Goal: Complete application form

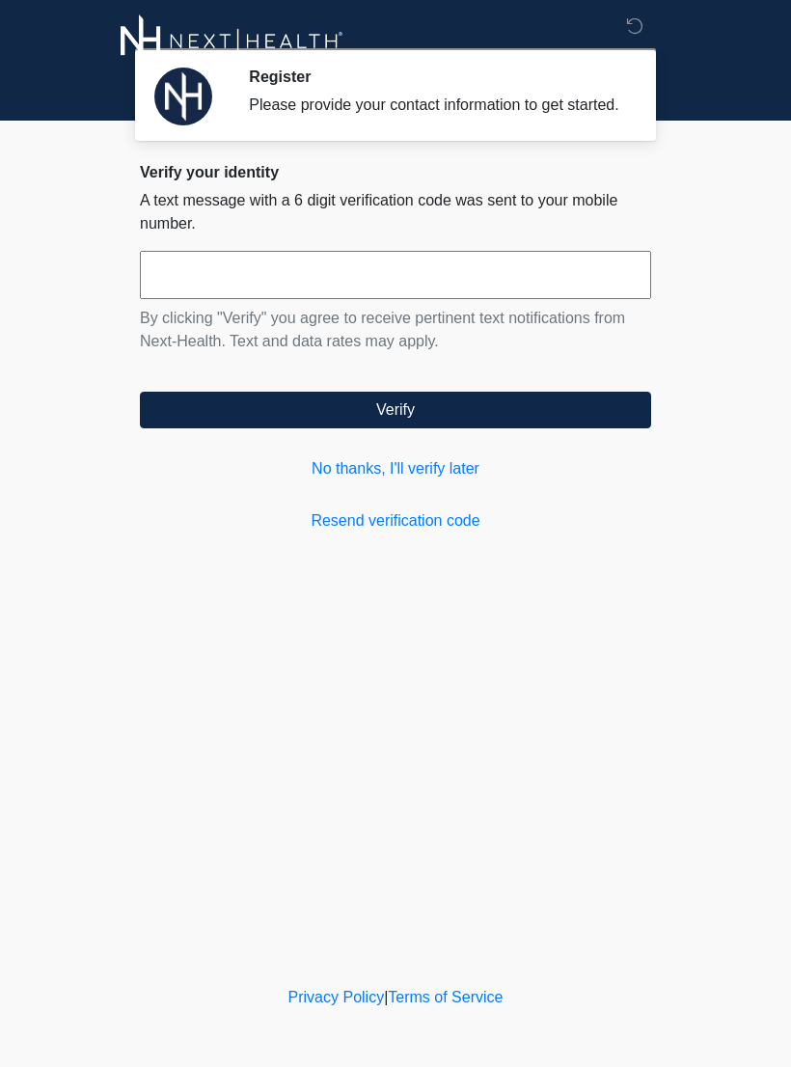
click at [568, 295] on input "text" at bounding box center [395, 275] width 511 height 48
type input "******"
click at [556, 428] on button "Verify" at bounding box center [395, 410] width 511 height 37
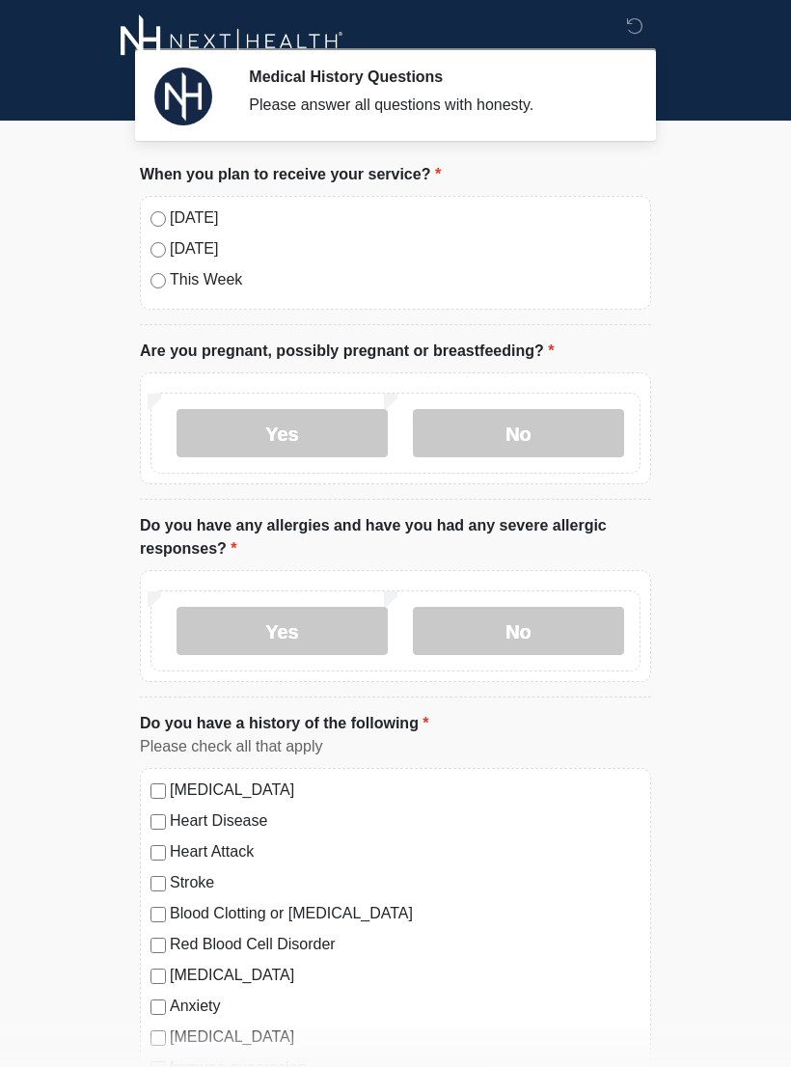
click at [566, 444] on label "No" at bounding box center [518, 433] width 211 height 48
click at [356, 637] on label "Yes" at bounding box center [282, 631] width 211 height 48
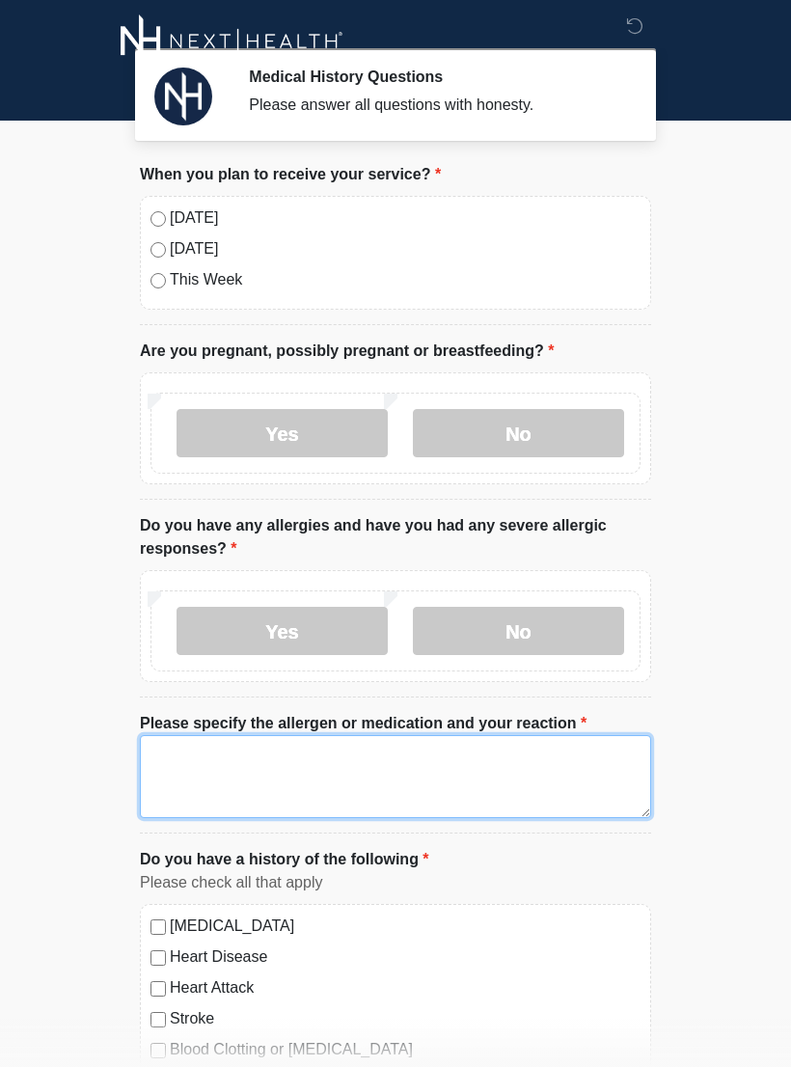
click at [450, 793] on textarea "Please specify the allergen or medication and your reaction" at bounding box center [395, 776] width 511 height 83
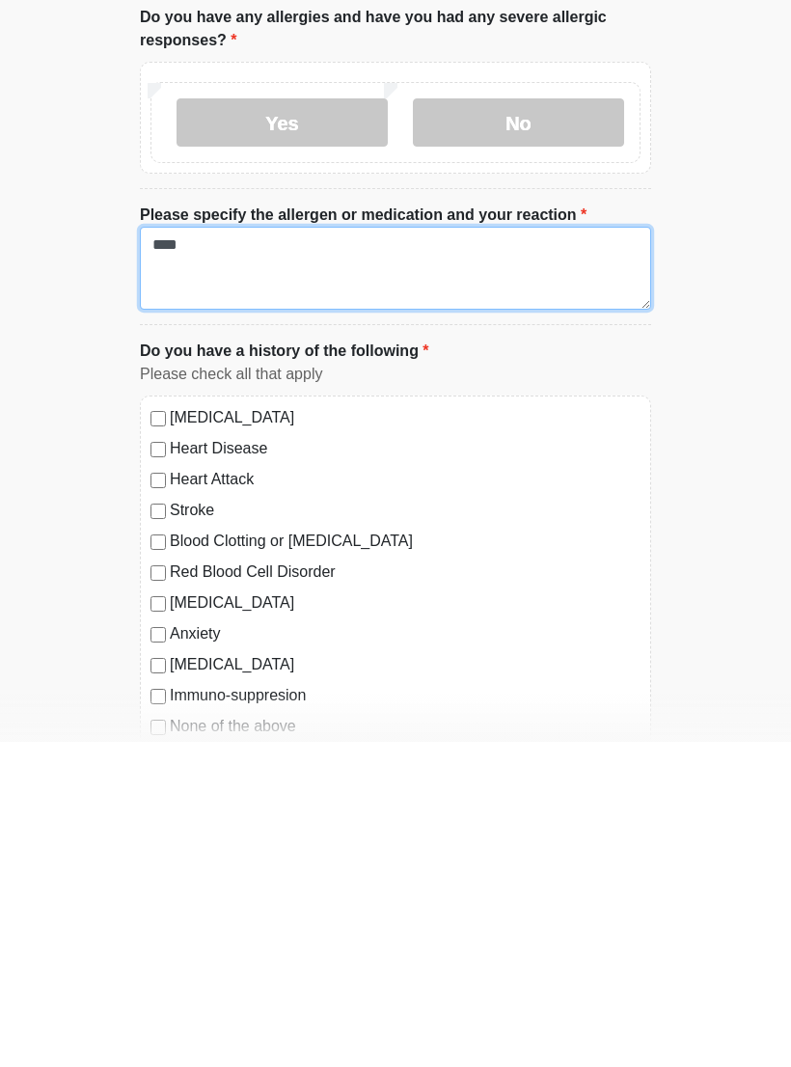
scroll to position [214, 0]
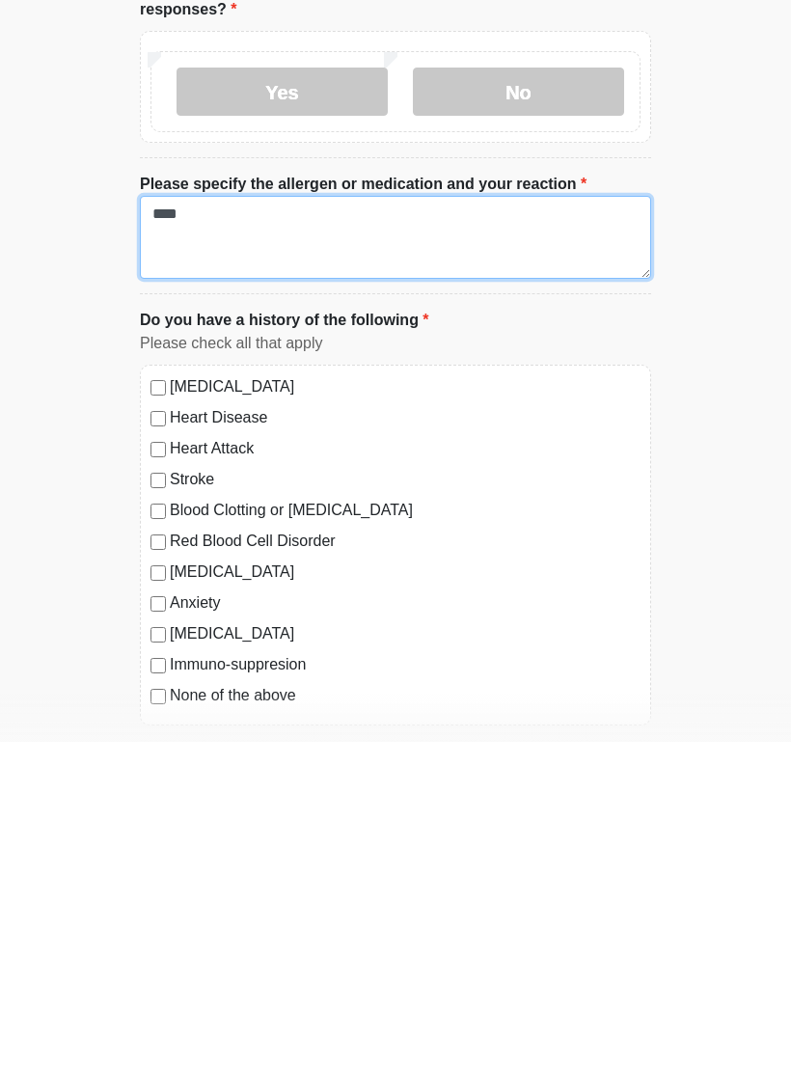
type textarea "****"
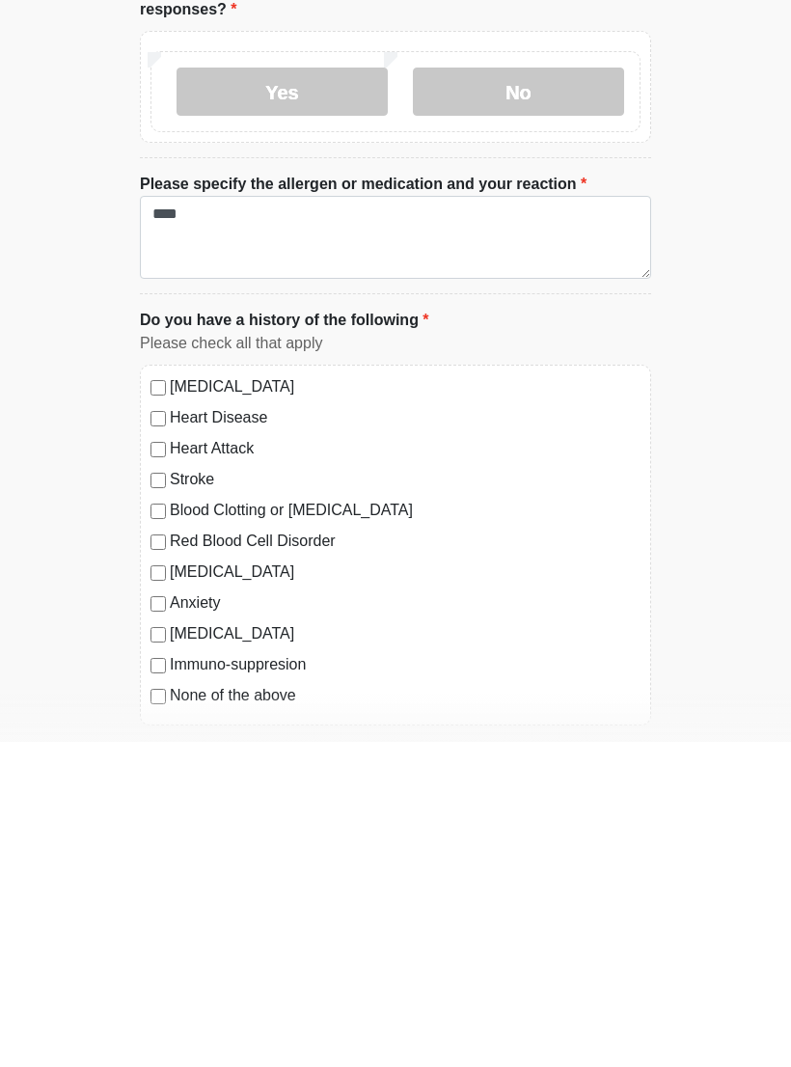
click at [265, 1009] on label "None of the above" at bounding box center [405, 1020] width 471 height 23
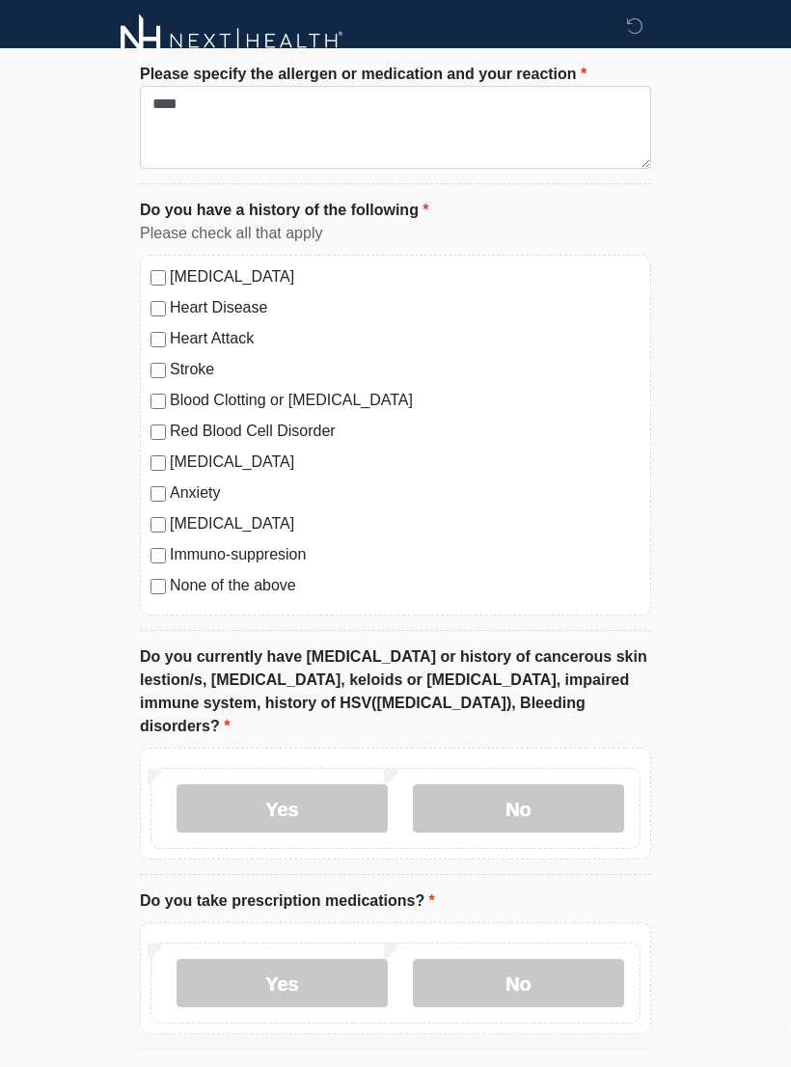
scroll to position [662, 0]
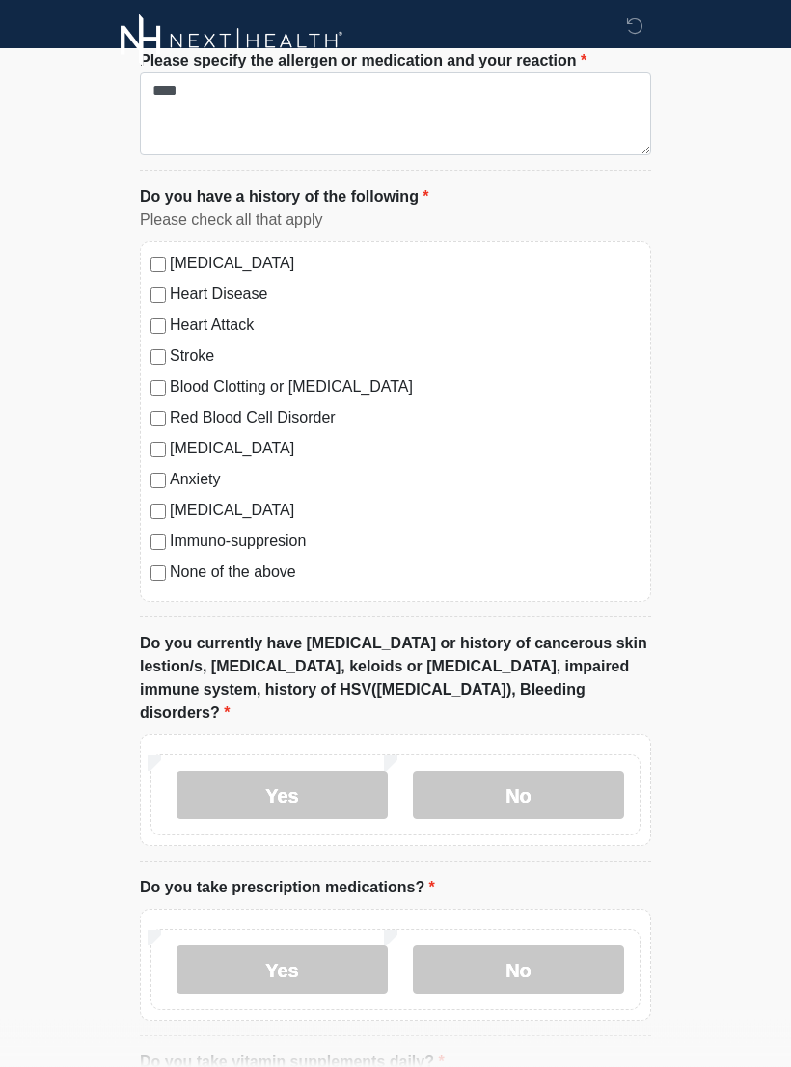
click at [589, 772] on label "No" at bounding box center [518, 796] width 211 height 48
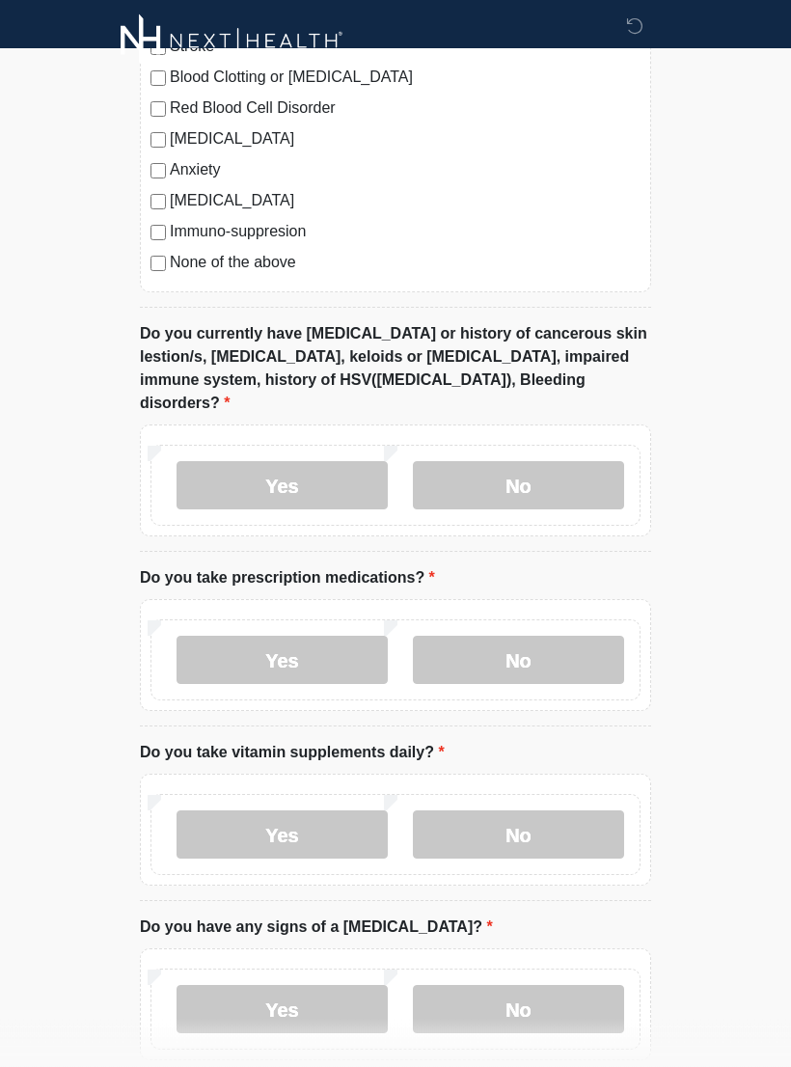
scroll to position [979, 0]
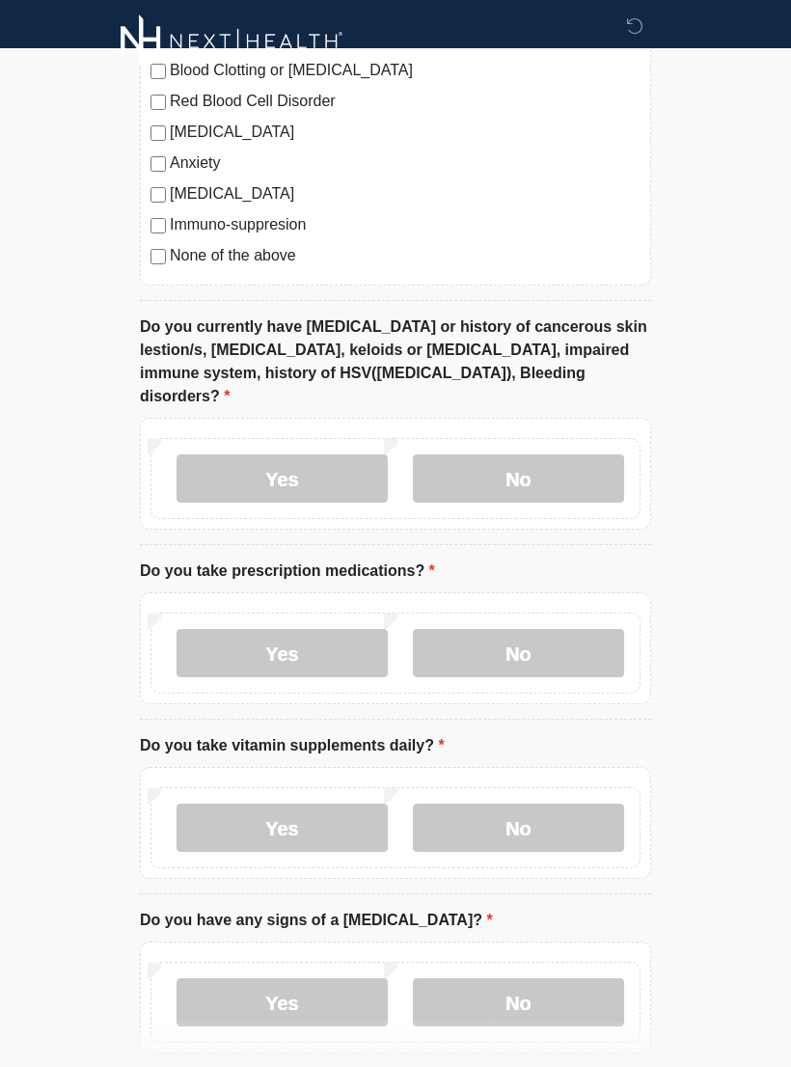
click at [334, 629] on label "Yes" at bounding box center [282, 653] width 211 height 48
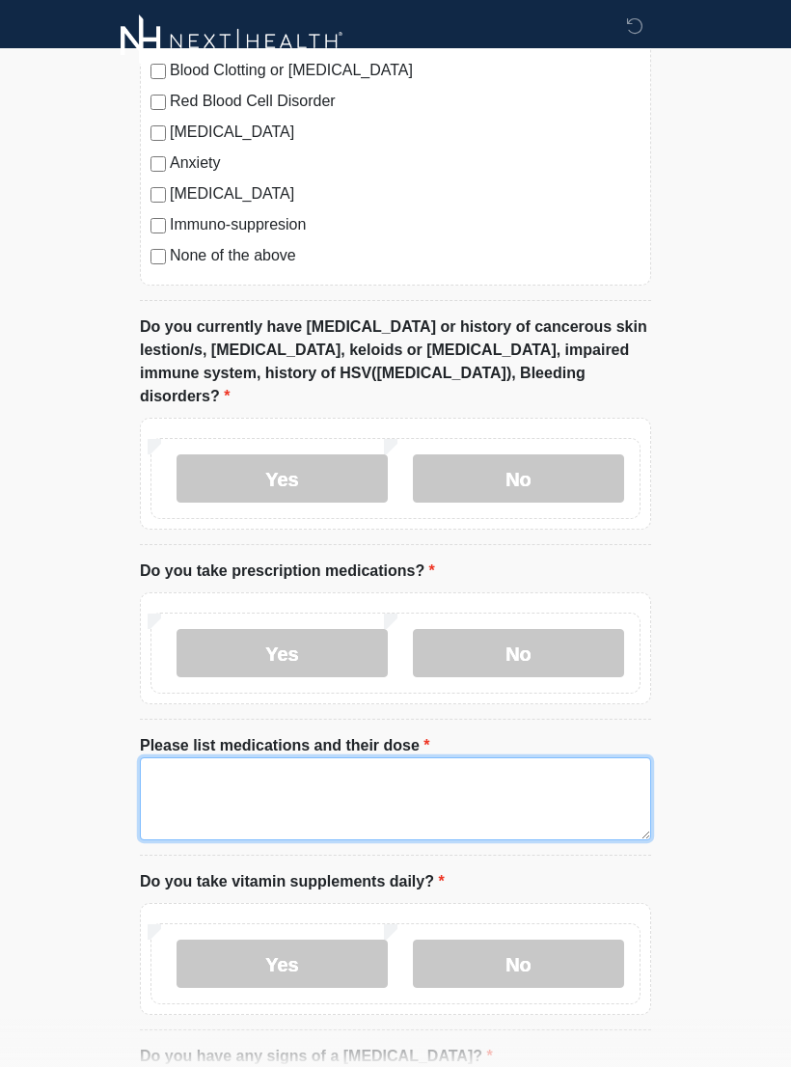
click at [550, 768] on textarea "Please list medications and their dose" at bounding box center [395, 798] width 511 height 83
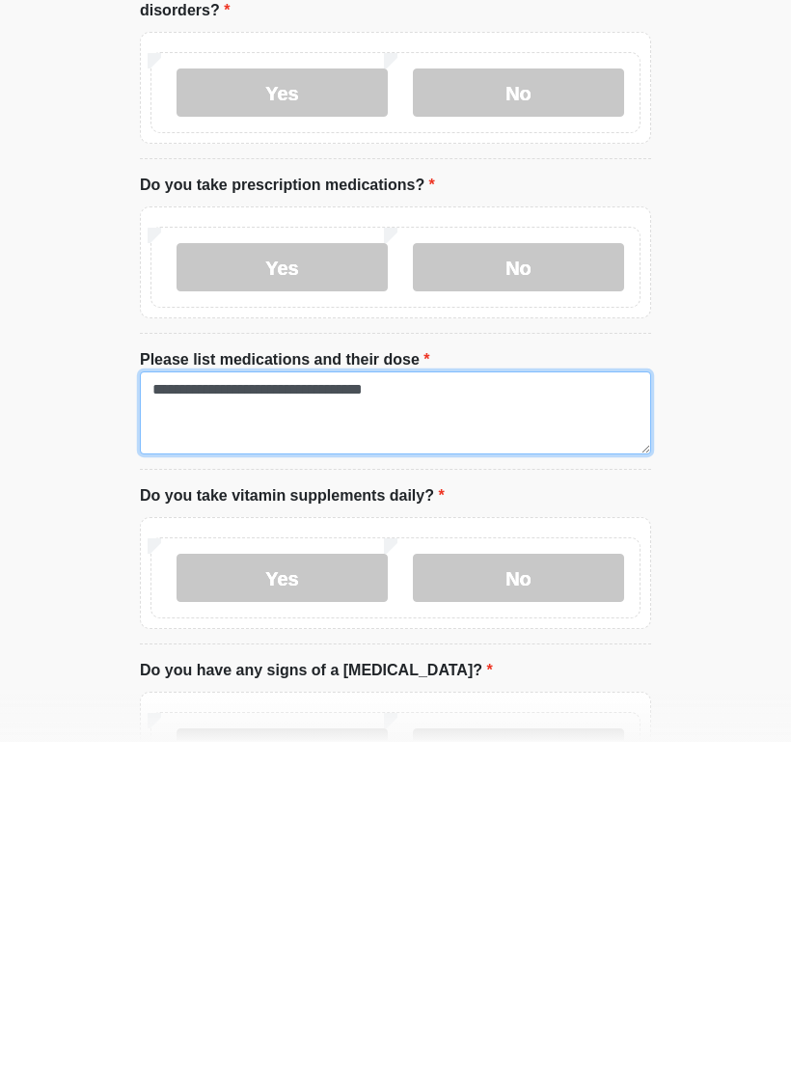
type textarea "**********"
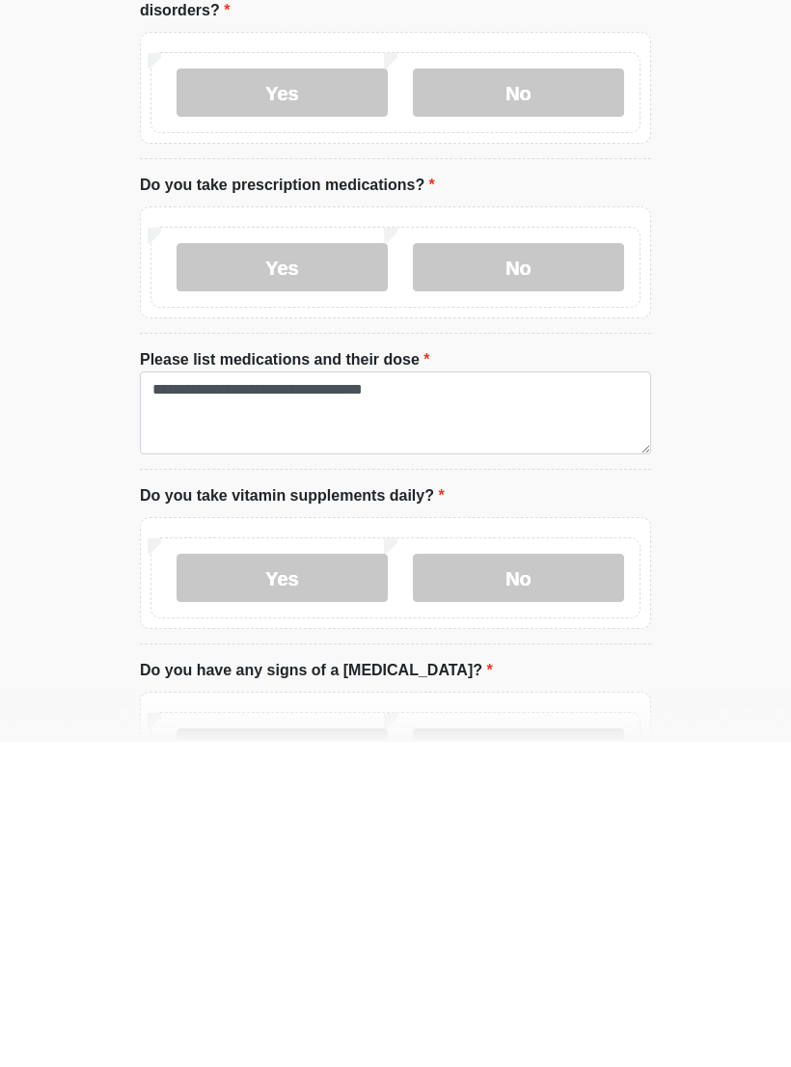
click at [577, 879] on label "No" at bounding box center [518, 903] width 211 height 48
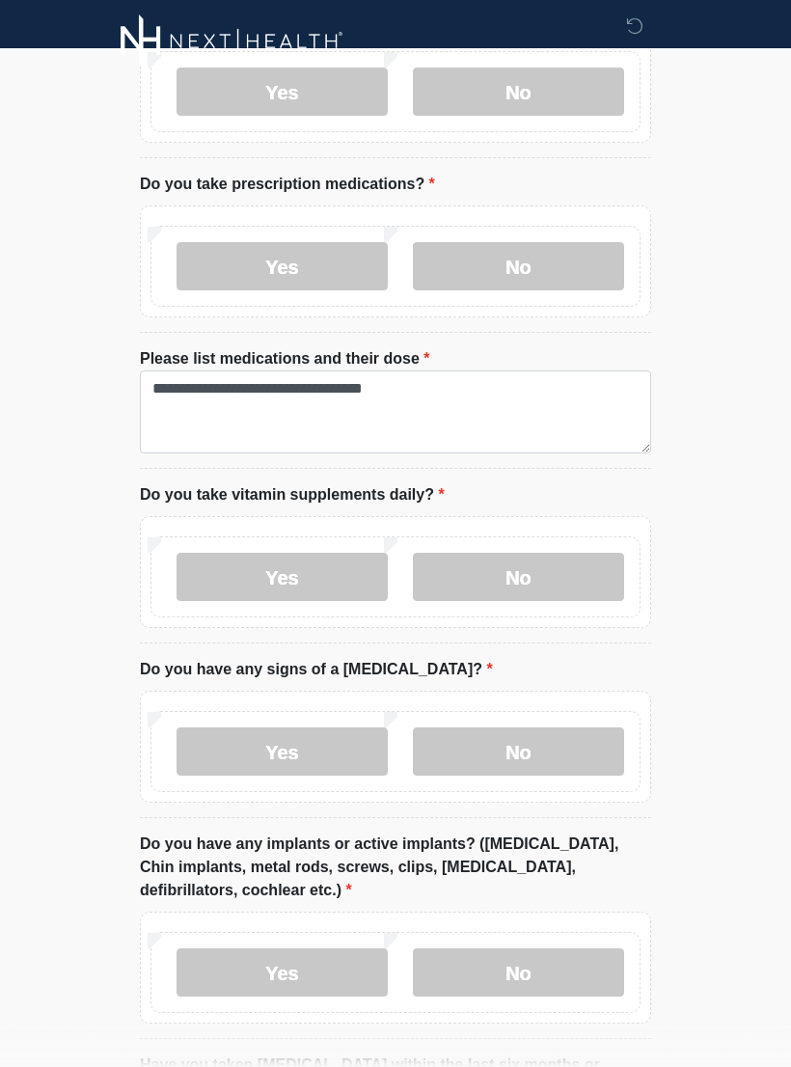
click at [561, 738] on label "No" at bounding box center [518, 751] width 211 height 48
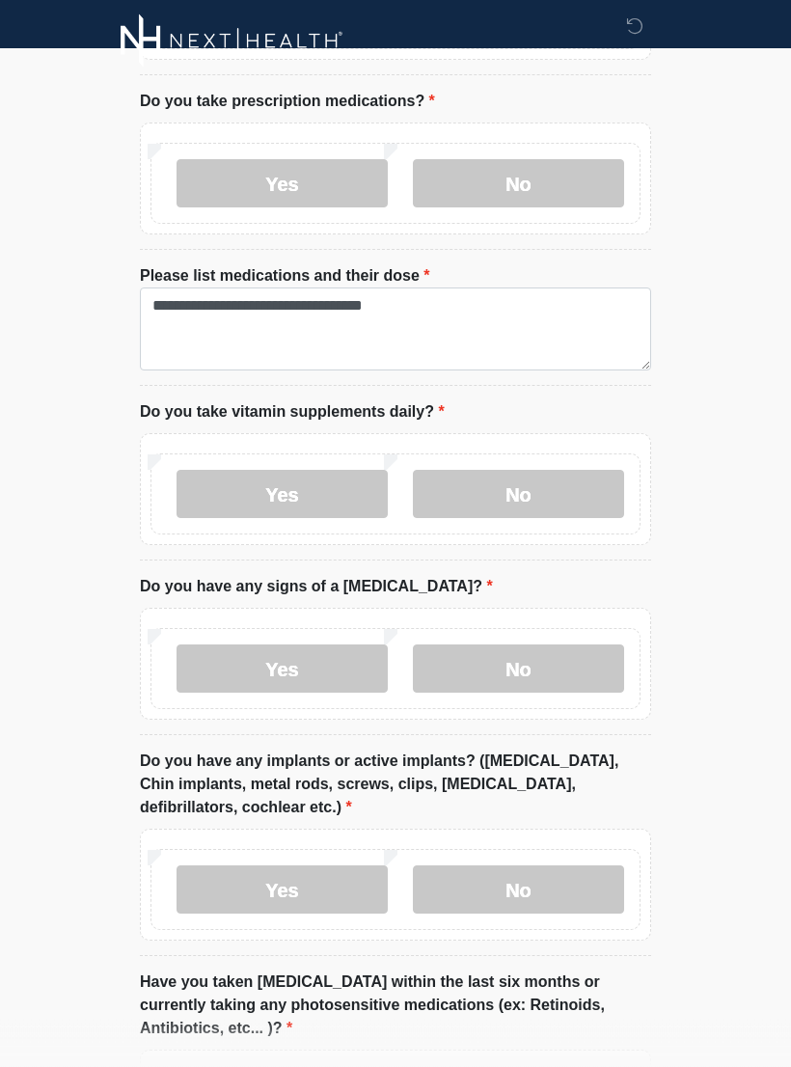
scroll to position [1445, 0]
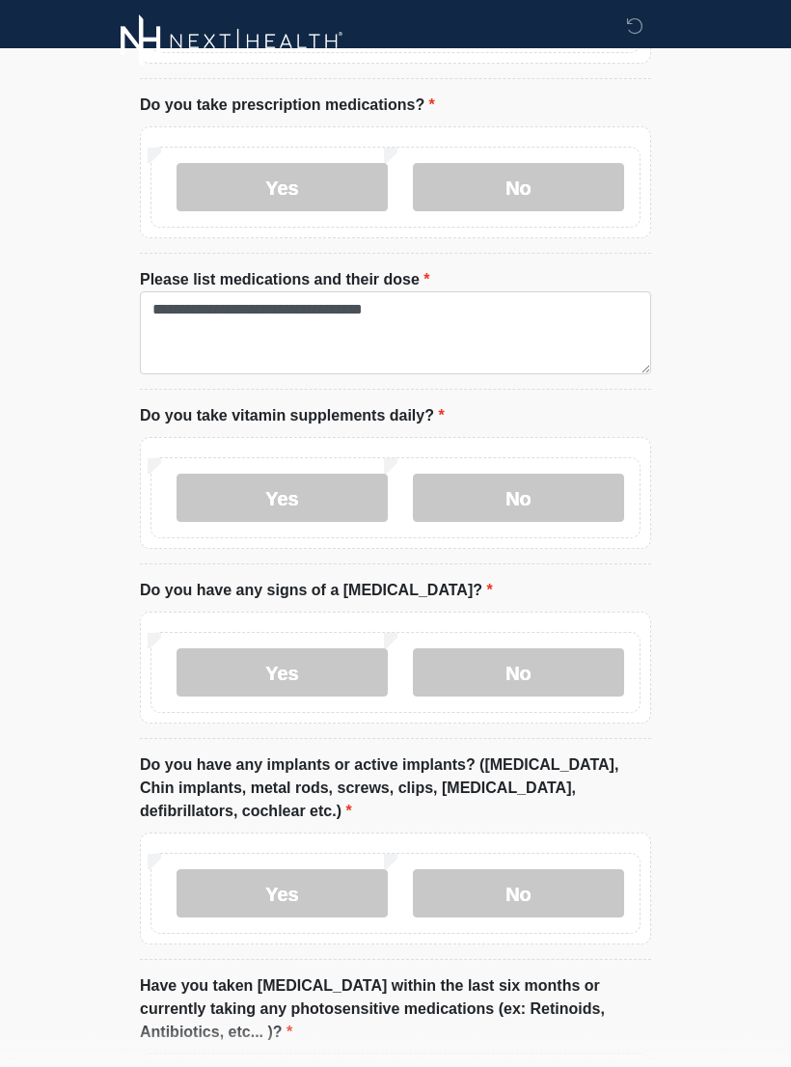
click at [555, 869] on label "No" at bounding box center [518, 893] width 211 height 48
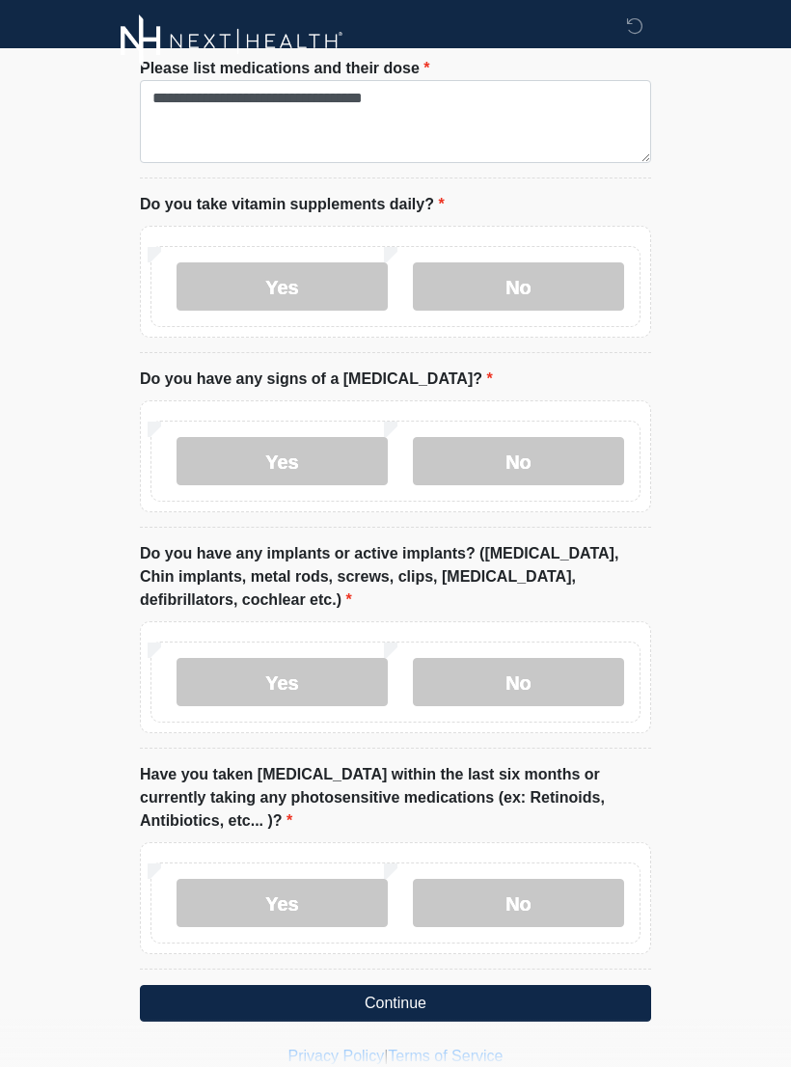
click at [540, 882] on label "No" at bounding box center [518, 903] width 211 height 48
click at [616, 986] on button "Continue" at bounding box center [395, 1003] width 511 height 37
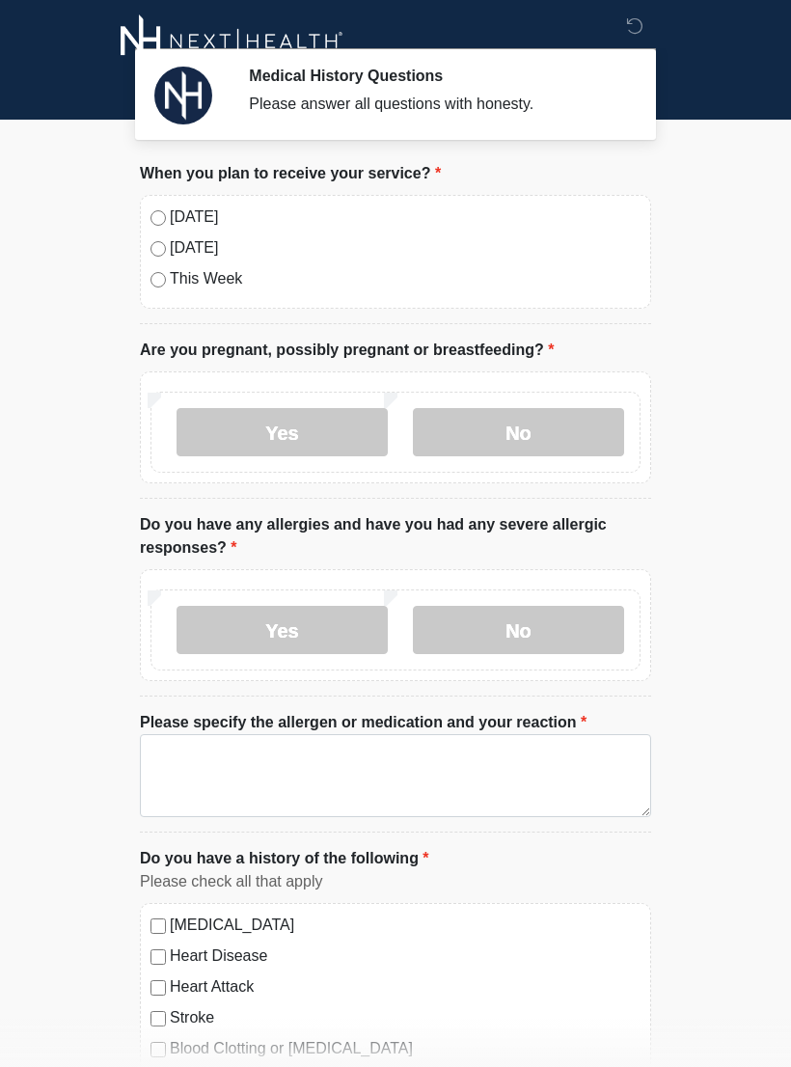
scroll to position [0, 0]
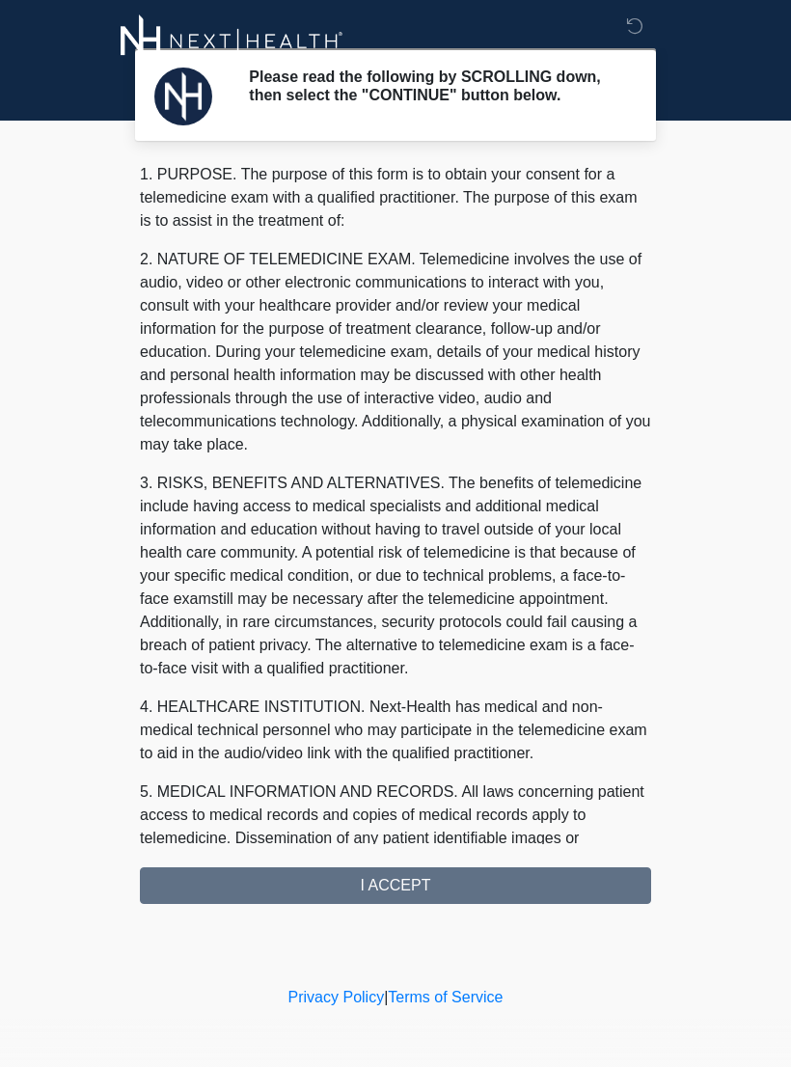
click at [587, 899] on div "1. PURPOSE. The purpose of this form is to obtain your consent for a telemedici…" at bounding box center [395, 533] width 511 height 741
click at [571, 884] on div "1. PURPOSE. The purpose of this form is to obtain your consent for a telemedici…" at bounding box center [395, 533] width 511 height 741
click at [561, 890] on div "1. PURPOSE. The purpose of this form is to obtain your consent for a telemedici…" at bounding box center [395, 533] width 511 height 741
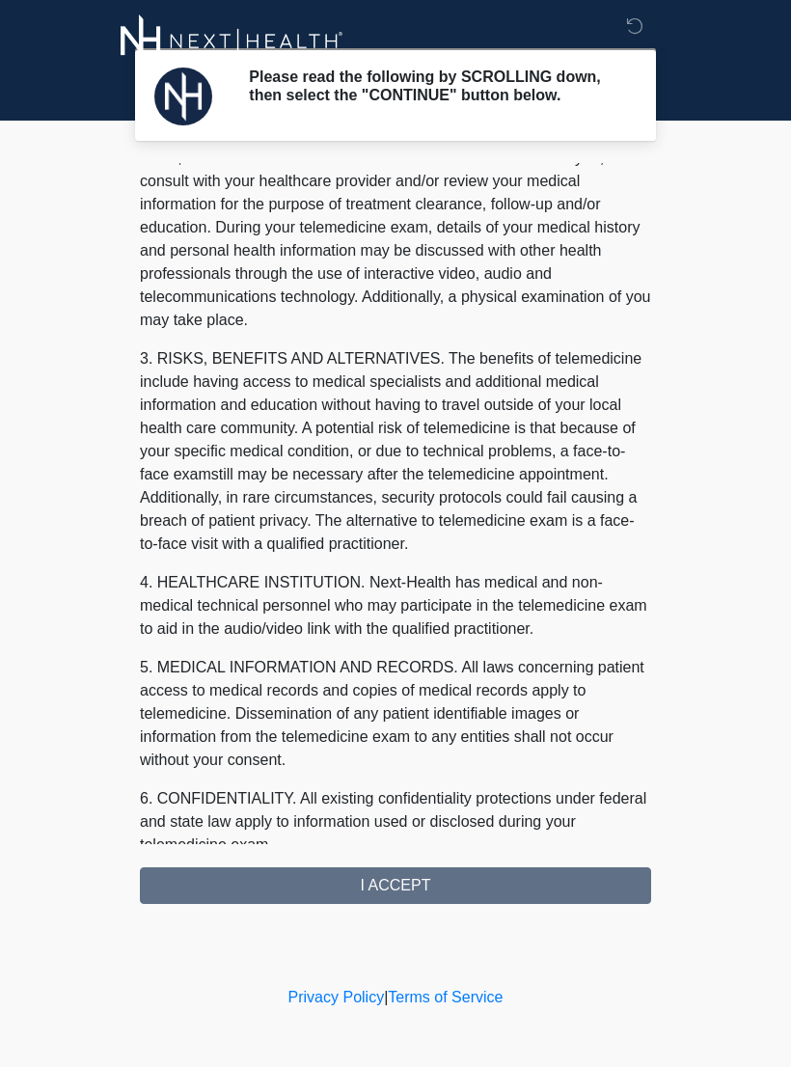
scroll to position [131, 0]
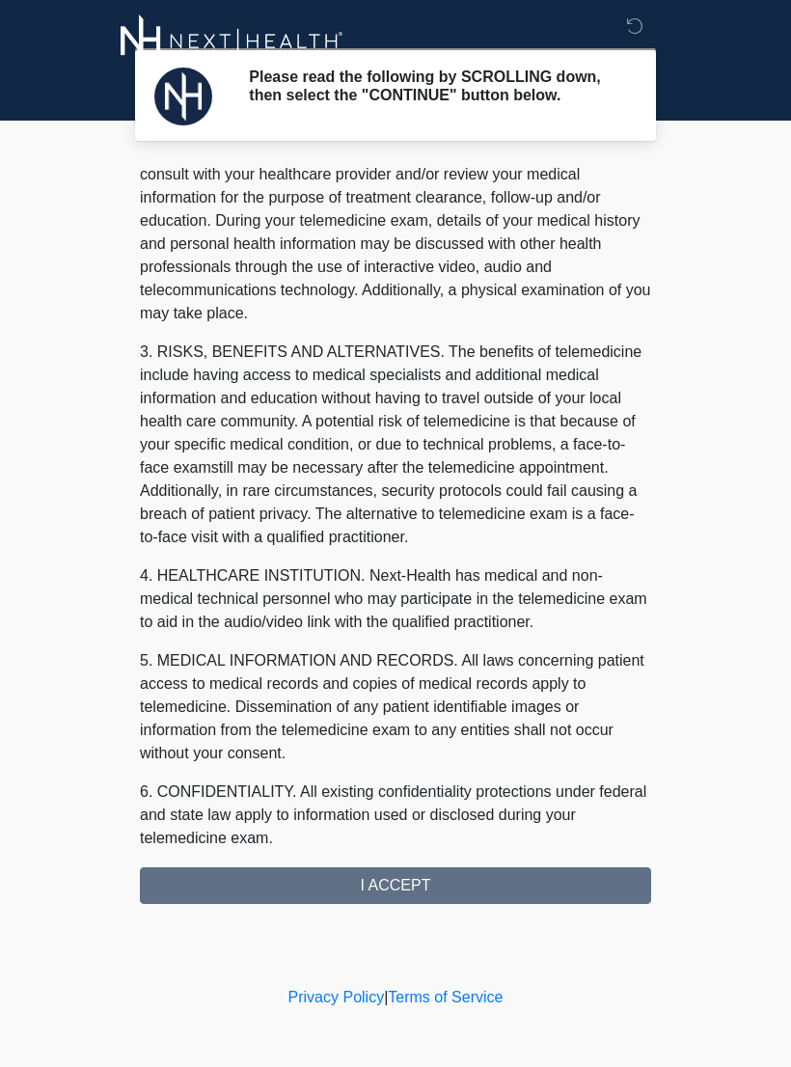
click at [525, 882] on div "1. PURPOSE. The purpose of this form is to obtain your consent for a telemedici…" at bounding box center [395, 533] width 511 height 741
click at [459, 895] on div "1. PURPOSE. The purpose of this form is to obtain your consent for a telemedici…" at bounding box center [395, 533] width 511 height 741
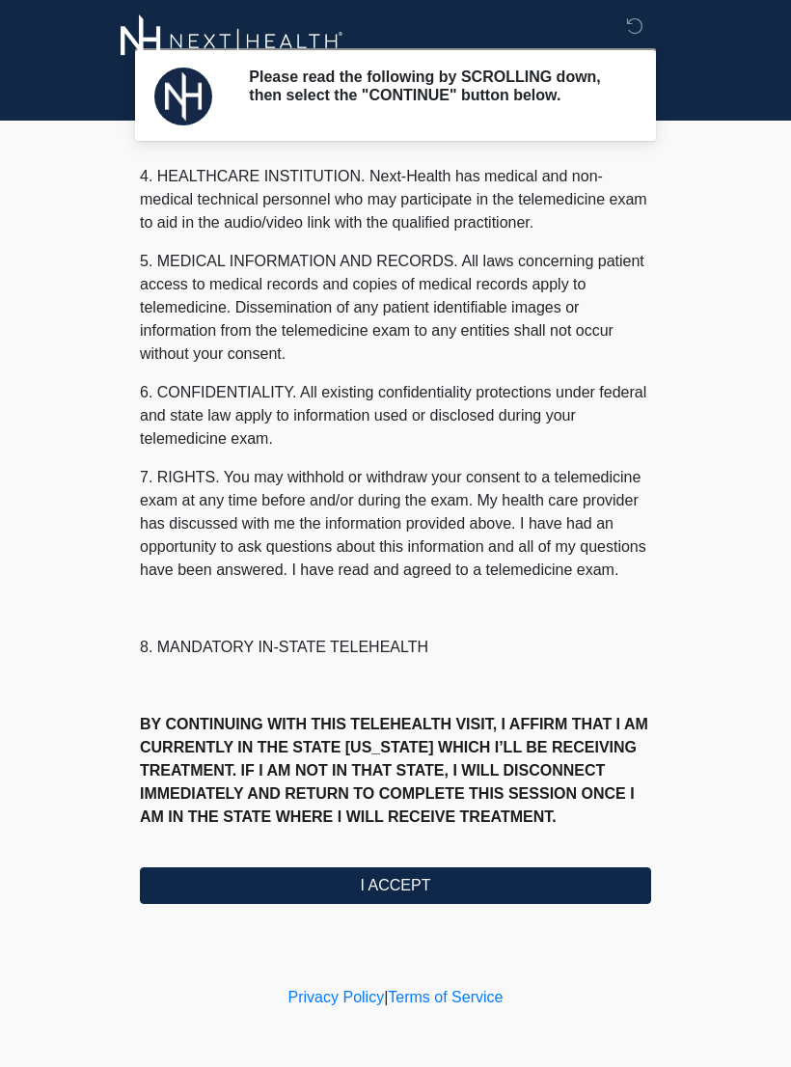
scroll to position [554, 0]
click at [511, 902] on button "I ACCEPT" at bounding box center [395, 885] width 511 height 37
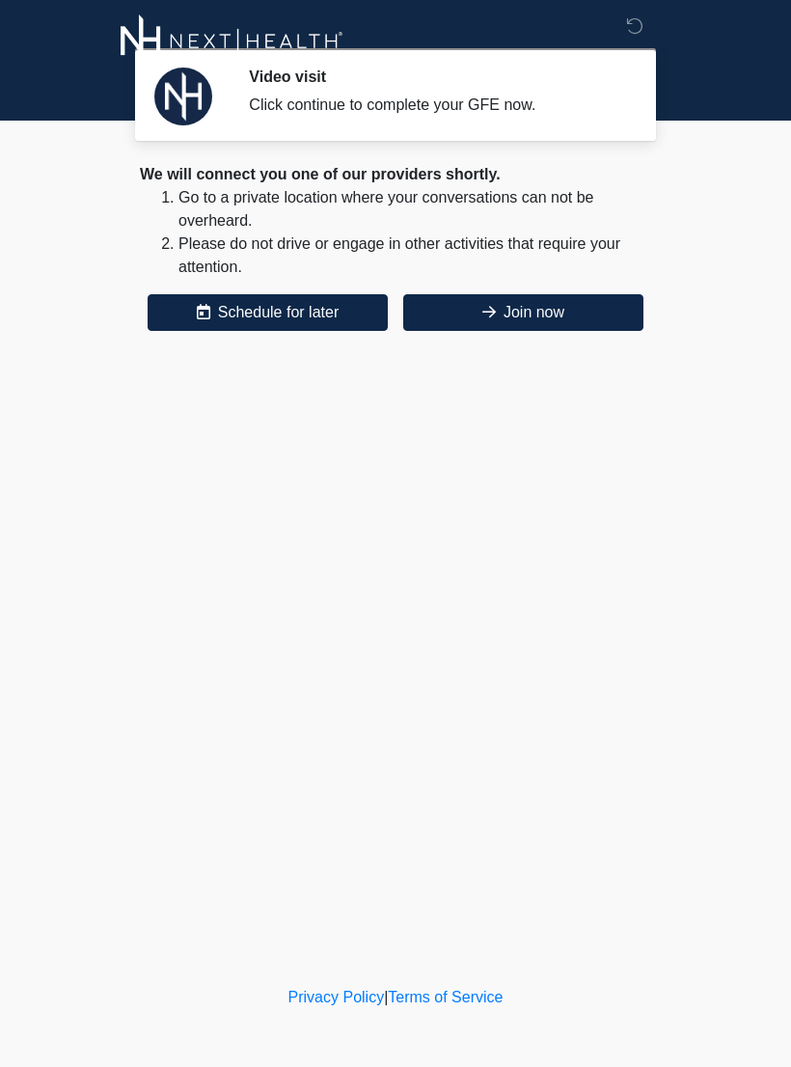
click at [575, 312] on button "Join now" at bounding box center [523, 312] width 240 height 37
